Goal: Transaction & Acquisition: Purchase product/service

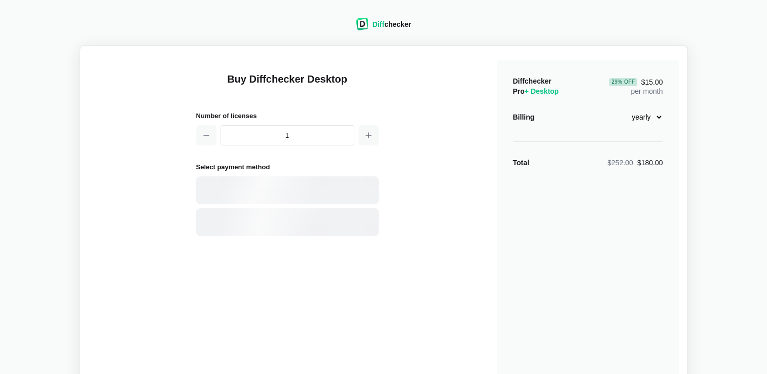
select select "desktop-yearly-180"
click at [252, 186] on div "Card" at bounding box center [305, 191] width 137 height 10
select select "[GEOGRAPHIC_DATA]"
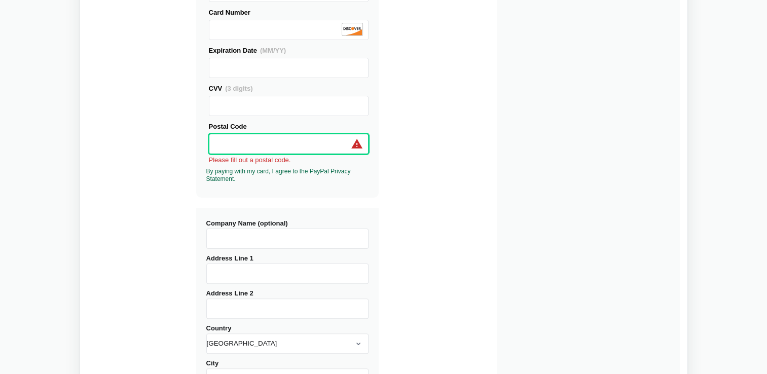
scroll to position [355, 0]
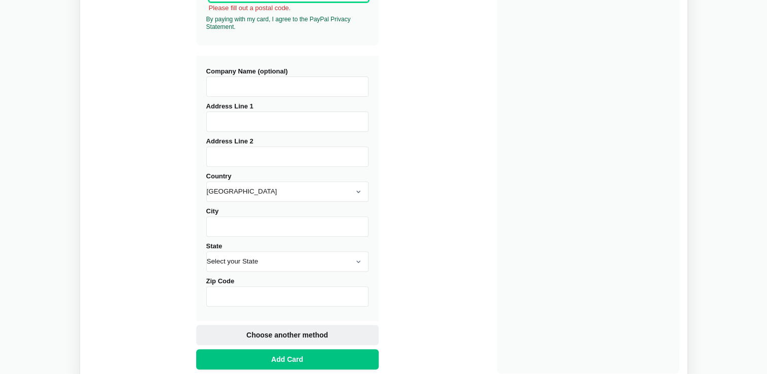
drag, startPoint x: 292, startPoint y: 339, endPoint x: 294, endPoint y: 332, distance: 7.9
click at [292, 339] on div "Choose another method Add Card" at bounding box center [287, 347] width 183 height 45
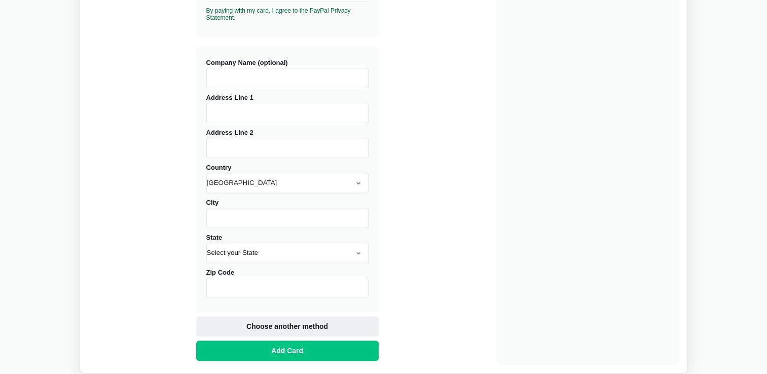
click at [296, 320] on button "Choose another method" at bounding box center [287, 327] width 183 height 20
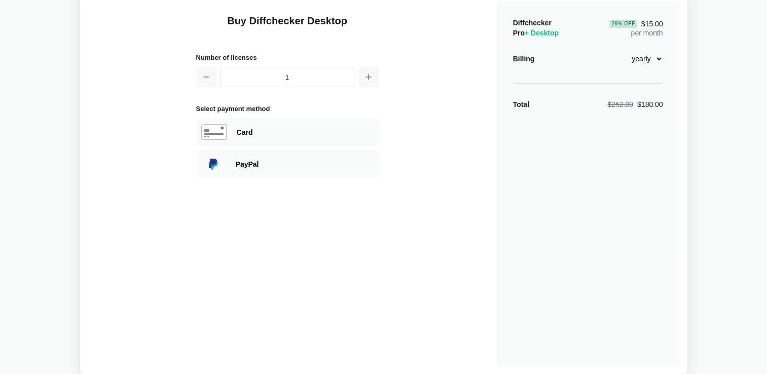
scroll to position [0, 0]
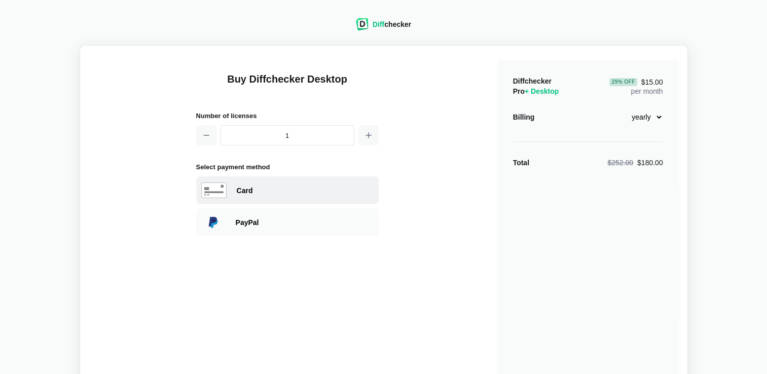
click at [248, 192] on div "Card" at bounding box center [305, 191] width 137 height 10
select select "[GEOGRAPHIC_DATA]"
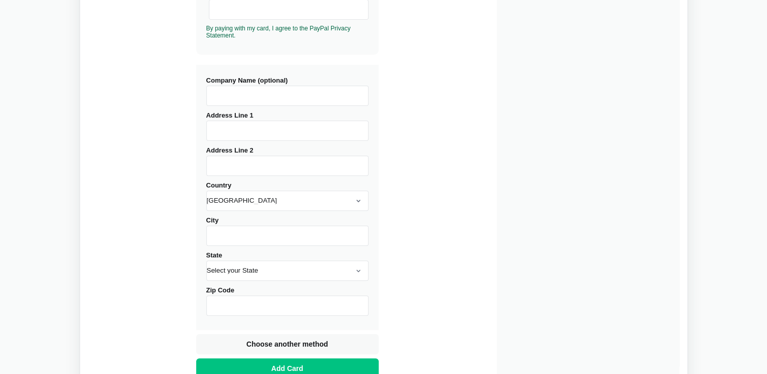
scroll to position [203, 0]
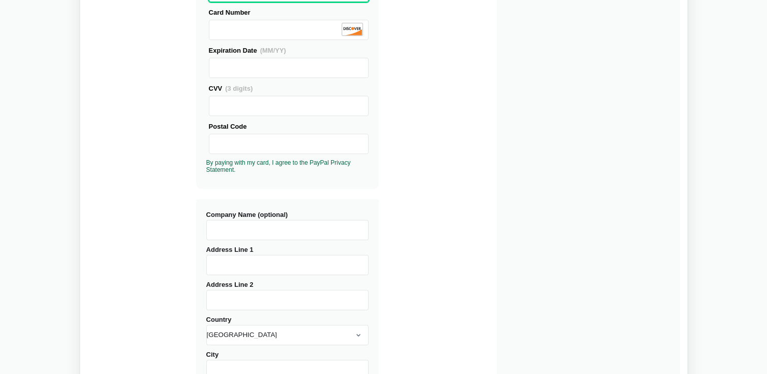
click at [289, 225] on div "Company Name (optional)" at bounding box center [287, 224] width 162 height 31
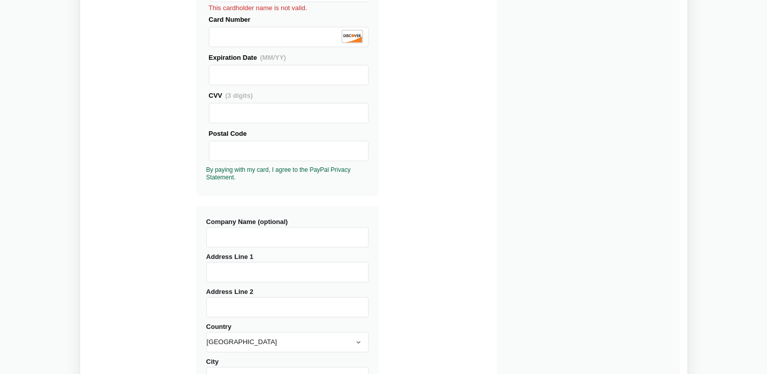
click at [229, 270] on input "Address Line 1" at bounding box center [287, 272] width 162 height 20
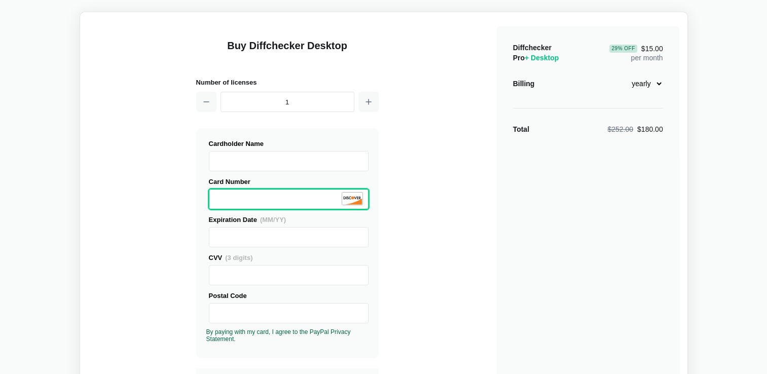
scroll to position [51, 0]
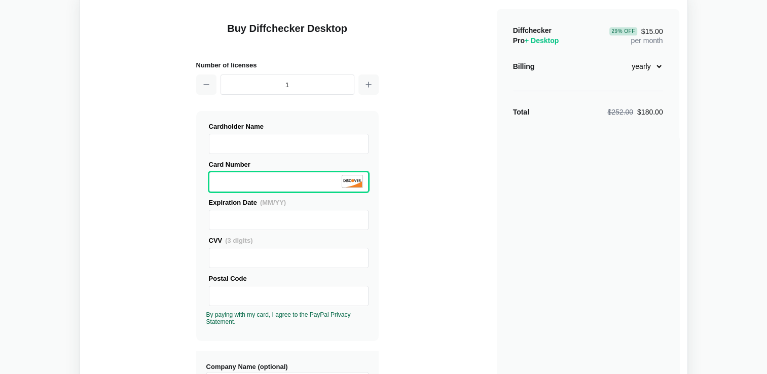
click at [422, 185] on div "Buy Diffchecker Desktop Number of licenses 1 Visa MasterCard Union Pay American…" at bounding box center [383, 336] width 591 height 666
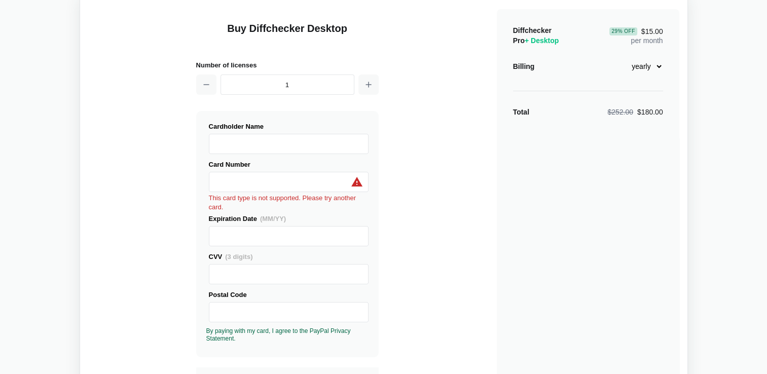
click at [411, 198] on div "Buy Diffchecker Desktop Number of licenses 1 Visa MasterCard Union Pay American…" at bounding box center [383, 344] width 591 height 683
click at [355, 181] on use at bounding box center [357, 182] width 12 height 12
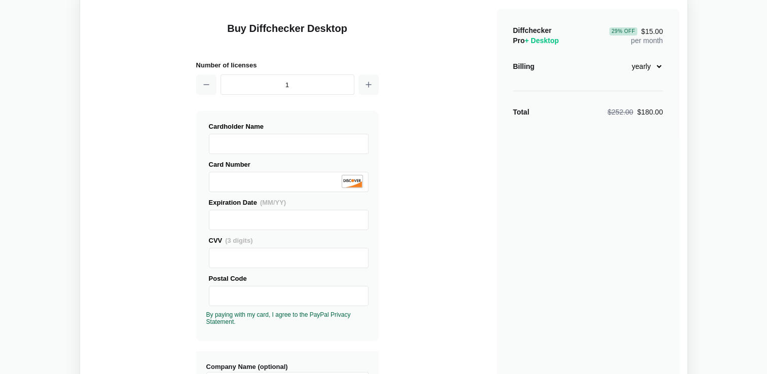
click at [427, 203] on div "Buy Diffchecker Desktop Number of licenses 1 Visa MasterCard Union Pay American…" at bounding box center [383, 336] width 591 height 666
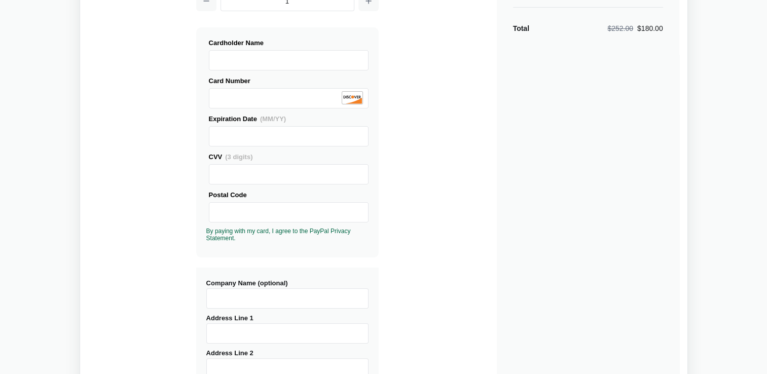
scroll to position [152, 0]
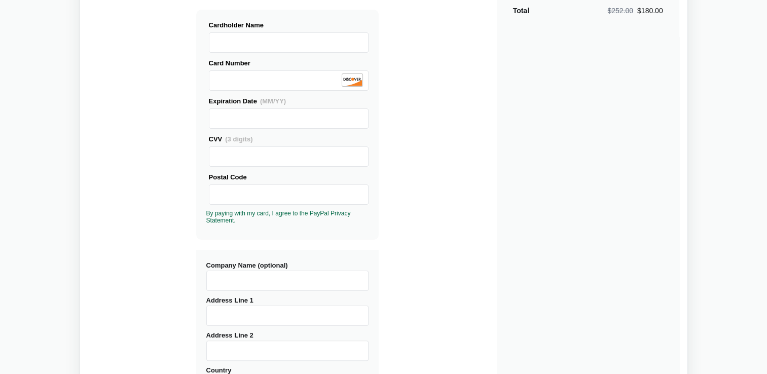
click at [270, 278] on input "Company Name (optional)" at bounding box center [287, 281] width 162 height 20
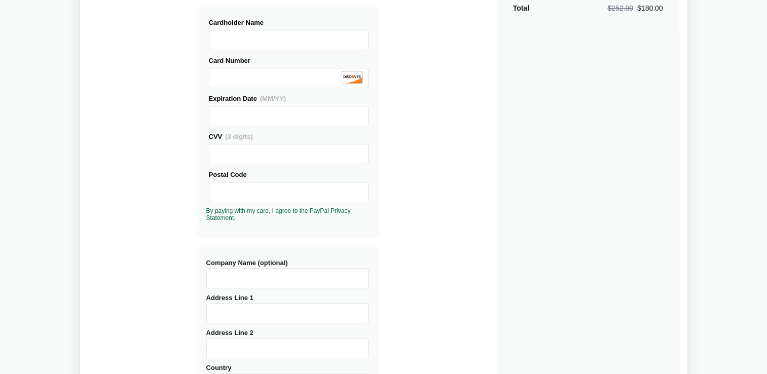
scroll to position [304, 0]
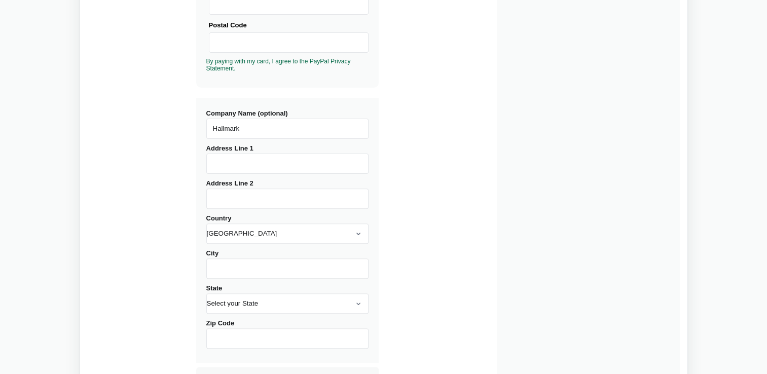
type input "Hallmark"
paste input "[GEOGRAPHIC_DATA], [STREET_ADDRESS]"
drag, startPoint x: 339, startPoint y: 161, endPoint x: 362, endPoint y: 162, distance: 22.8
click at [362, 162] on input "[GEOGRAPHIC_DATA], [STREET_ADDRESS]" at bounding box center [287, 164] width 162 height 20
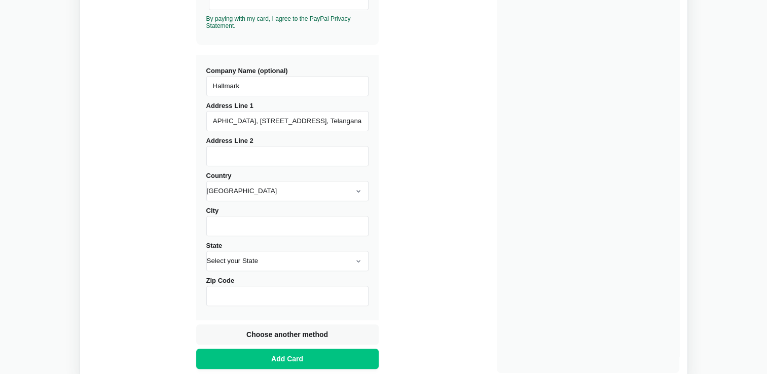
scroll to position [406, 0]
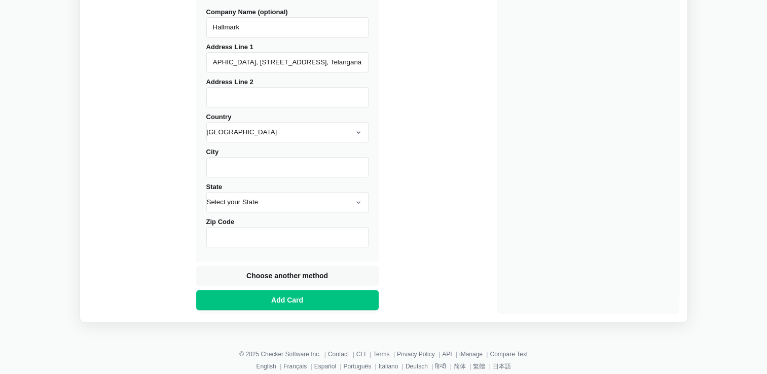
type input "[GEOGRAPHIC_DATA], [STREET_ADDRESS], Telangana"
click at [219, 236] on input "Zip Code" at bounding box center [287, 237] width 162 height 20
paste input "500081"
type input "500081"
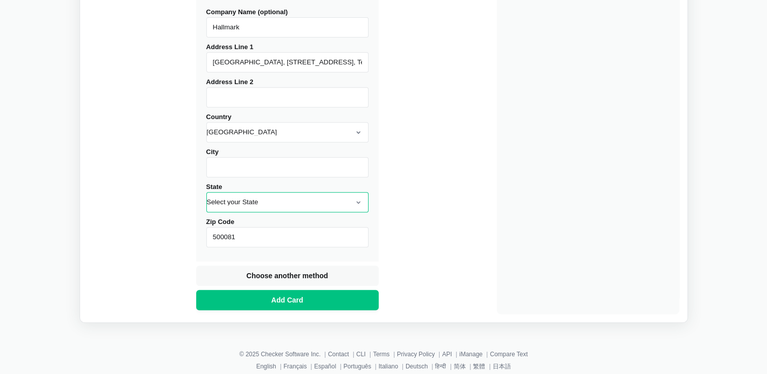
click at [237, 204] on select "Select your State [US_STATE] [US_STATE] [US_STATE] [US_STATE] [US_STATE] [US_ST…" at bounding box center [287, 202] width 162 height 20
click at [277, 200] on select "[US_STATE] [US_STATE] [US_STATE] [US_STATE] [US_STATE] [US_STATE] [US_STATE] [U…" at bounding box center [287, 202] width 162 height 20
select select "TN"
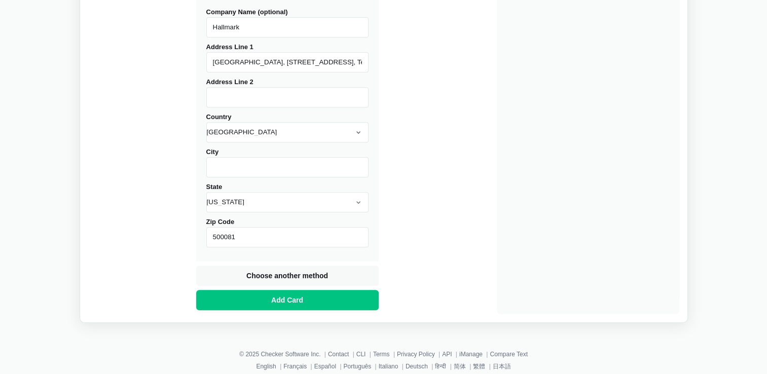
click at [292, 164] on input "City" at bounding box center [287, 167] width 162 height 20
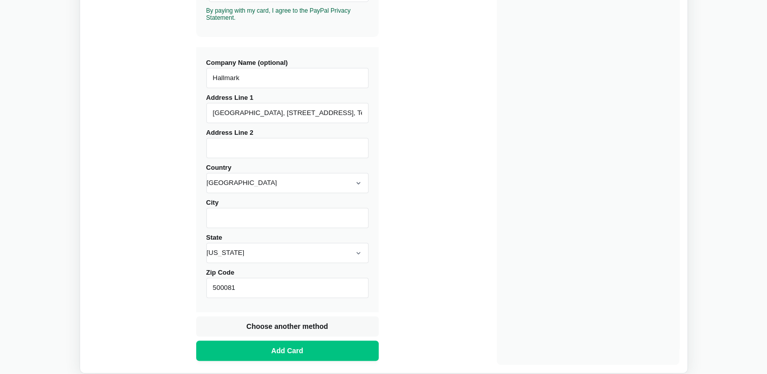
click at [286, 113] on input "[GEOGRAPHIC_DATA], [STREET_ADDRESS], Telangana" at bounding box center [287, 113] width 162 height 20
drag, startPoint x: 293, startPoint y: 114, endPoint x: 428, endPoint y: 114, distance: 134.9
click at [428, 114] on div "Buy Diffchecker Desktop Number of licenses 1 Visa MasterCard Union Pay American…" at bounding box center [383, 32] width 591 height 666
click at [296, 115] on input "[GEOGRAPHIC_DATA], [STREET_ADDRESS], Telangana" at bounding box center [287, 113] width 162 height 20
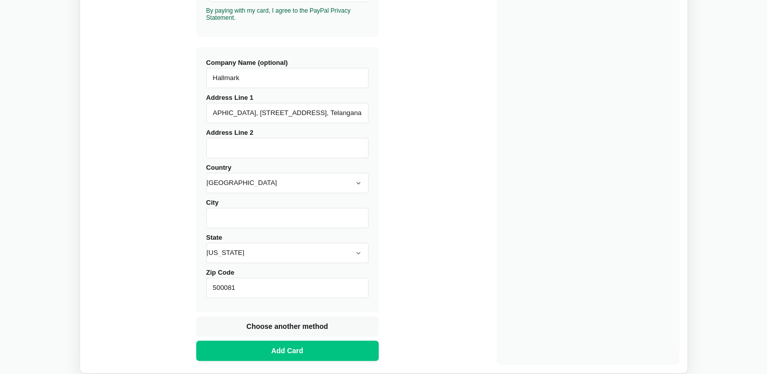
drag, startPoint x: 254, startPoint y: 114, endPoint x: 374, endPoint y: 114, distance: 119.7
click at [374, 114] on div "Company Name (optional) Hallmark Address Line [GEOGRAPHIC_DATA], 2-56/33/[GEOGR…" at bounding box center [287, 179] width 183 height 265
type input "[GEOGRAPHIC_DATA], 2-56/33/40/A[GEOGRAPHIC_DATA]"
click at [231, 217] on input "City" at bounding box center [287, 218] width 162 height 20
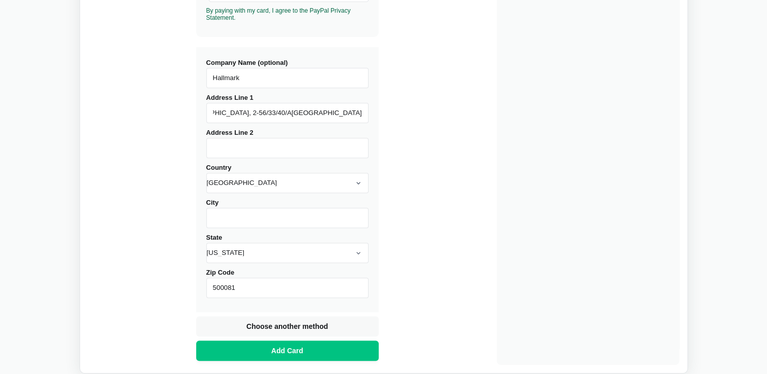
scroll to position [0, 0]
paste input "[GEOGRAPHIC_DATA], [GEOGRAPHIC_DATA], [GEOGRAPHIC_DATA]"
type input "[GEOGRAPHIC_DATA], [GEOGRAPHIC_DATA], [GEOGRAPHIC_DATA]"
click at [428, 184] on div "Buy Diffchecker Desktop Number of licenses 1 Visa MasterCard Union Pay American…" at bounding box center [383, 32] width 591 height 666
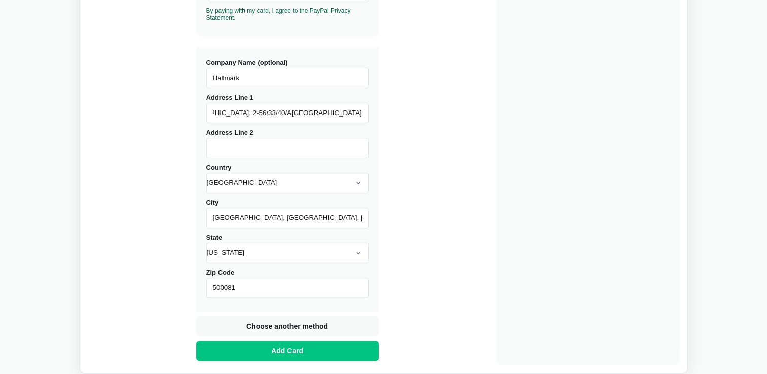
drag, startPoint x: 296, startPoint y: 115, endPoint x: 314, endPoint y: 113, distance: 18.4
click at [314, 113] on input "[GEOGRAPHIC_DATA], 2-56/33/40/A[GEOGRAPHIC_DATA]" at bounding box center [287, 113] width 162 height 20
drag, startPoint x: 311, startPoint y: 113, endPoint x: 365, endPoint y: 113, distance: 54.3
click at [365, 113] on input "[GEOGRAPHIC_DATA], 2-56/33/40/A[GEOGRAPHIC_DATA]" at bounding box center [287, 113] width 162 height 20
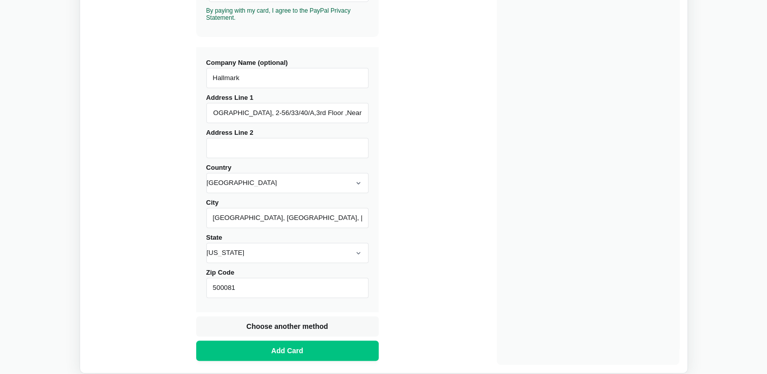
scroll to position [0, 28]
type input "[GEOGRAPHIC_DATA], 2-56/33/40/A[GEOGRAPHIC_DATA]"
type input "[GEOGRAPHIC_DATA], [GEOGRAPHIC_DATA], [GEOGRAPHIC_DATA]"
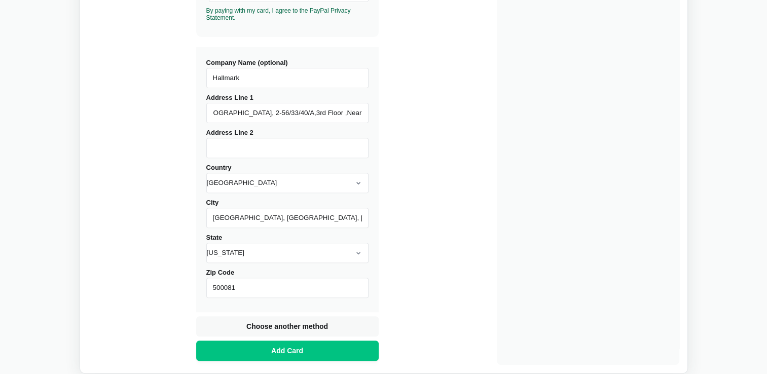
drag, startPoint x: 325, startPoint y: 113, endPoint x: 404, endPoint y: 113, distance: 79.1
click at [404, 113] on div "Buy Diffchecker Desktop Number of licenses 1 Visa MasterCard Union Pay American…" at bounding box center [383, 32] width 591 height 666
drag, startPoint x: 346, startPoint y: 111, endPoint x: 359, endPoint y: 113, distance: 12.3
click at [359, 113] on input "[GEOGRAPHIC_DATA], 2-56/33/40/A[GEOGRAPHIC_DATA]" at bounding box center [287, 113] width 162 height 20
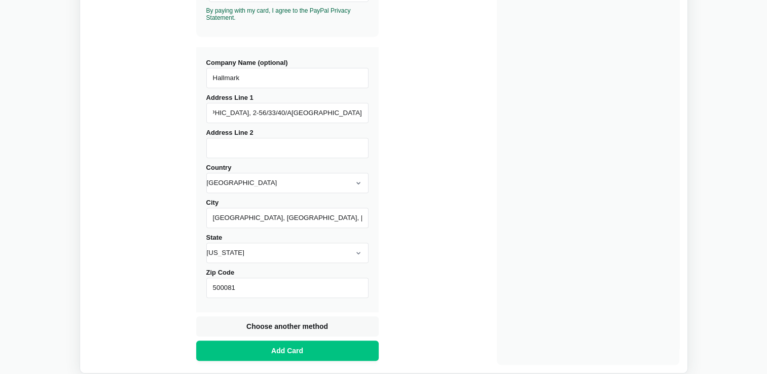
drag, startPoint x: 295, startPoint y: 113, endPoint x: 363, endPoint y: 113, distance: 68.5
click at [363, 113] on input "[GEOGRAPHIC_DATA], 2-56/33/40/A[GEOGRAPHIC_DATA]" at bounding box center [287, 113] width 162 height 20
type input "[GEOGRAPHIC_DATA], 2-56/33/40/A,3rd Floor"
click at [223, 150] on input "Address Line 2" at bounding box center [287, 148] width 162 height 20
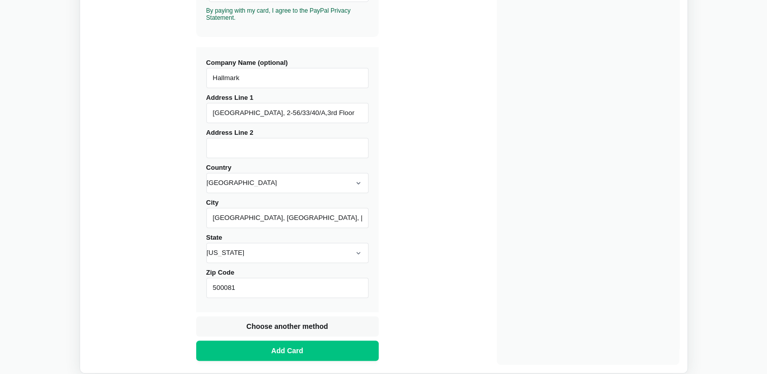
scroll to position [0, 0]
paste input "Near [GEOGRAPHIC_DATA]"
type input "Near [GEOGRAPHIC_DATA]"
click at [488, 118] on div "Buy Diffchecker Desktop Number of licenses 1 Visa MasterCard Union Pay American…" at bounding box center [383, 32] width 591 height 666
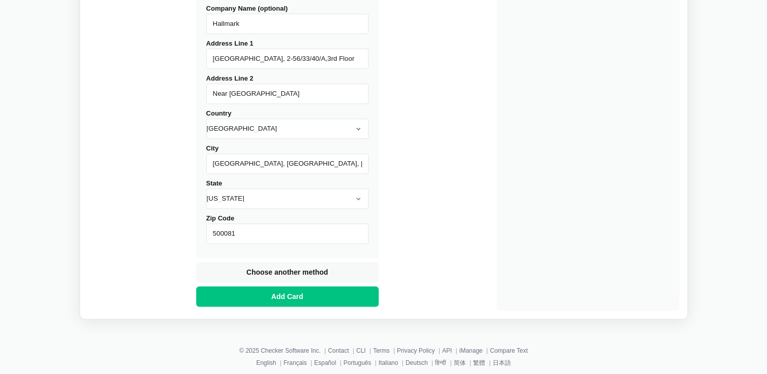
scroll to position [416, 0]
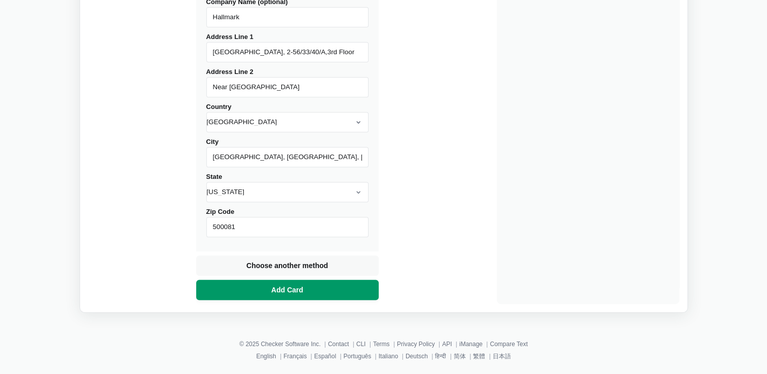
click at [275, 285] on span "Add Card" at bounding box center [287, 290] width 36 height 10
click at [270, 291] on span "Add Card" at bounding box center [287, 290] width 36 height 10
click at [311, 289] on button "Add Card" at bounding box center [287, 290] width 183 height 20
click at [283, 287] on span "Add Card" at bounding box center [287, 290] width 36 height 10
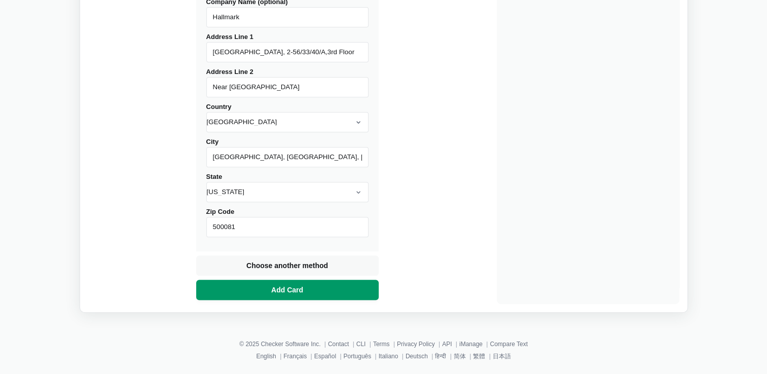
click at [283, 287] on span "Add Card" at bounding box center [287, 290] width 36 height 10
click at [229, 288] on button "Add Card" at bounding box center [287, 290] width 183 height 20
click at [283, 287] on span "Add Card" at bounding box center [287, 290] width 36 height 10
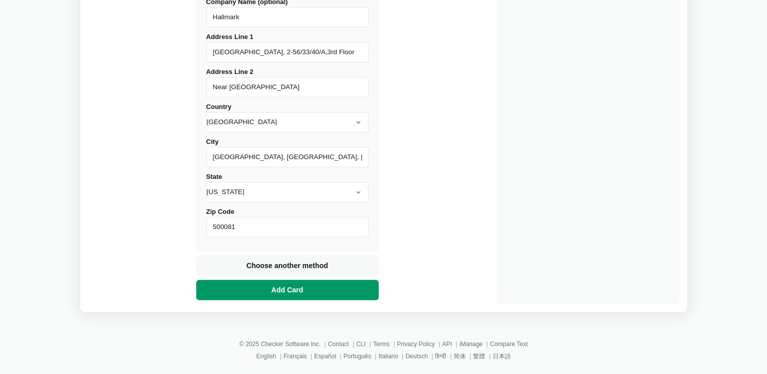
click at [283, 287] on span "Add Card" at bounding box center [287, 290] width 36 height 10
click at [286, 294] on span "Add Card" at bounding box center [287, 290] width 36 height 10
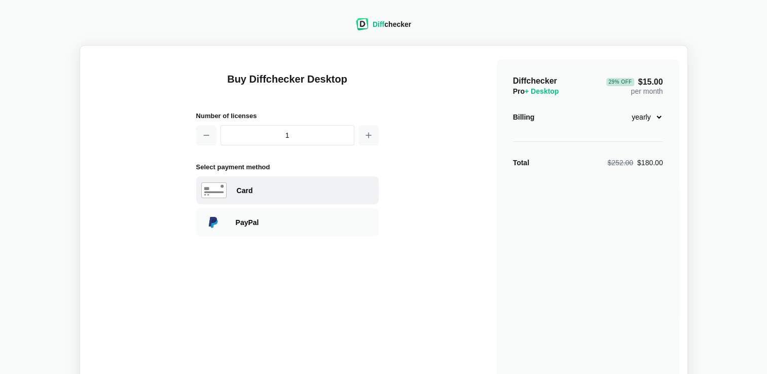
click at [248, 197] on div "Card" at bounding box center [287, 191] width 183 height 28
select select "[GEOGRAPHIC_DATA]"
